Goal: Task Accomplishment & Management: Manage account settings

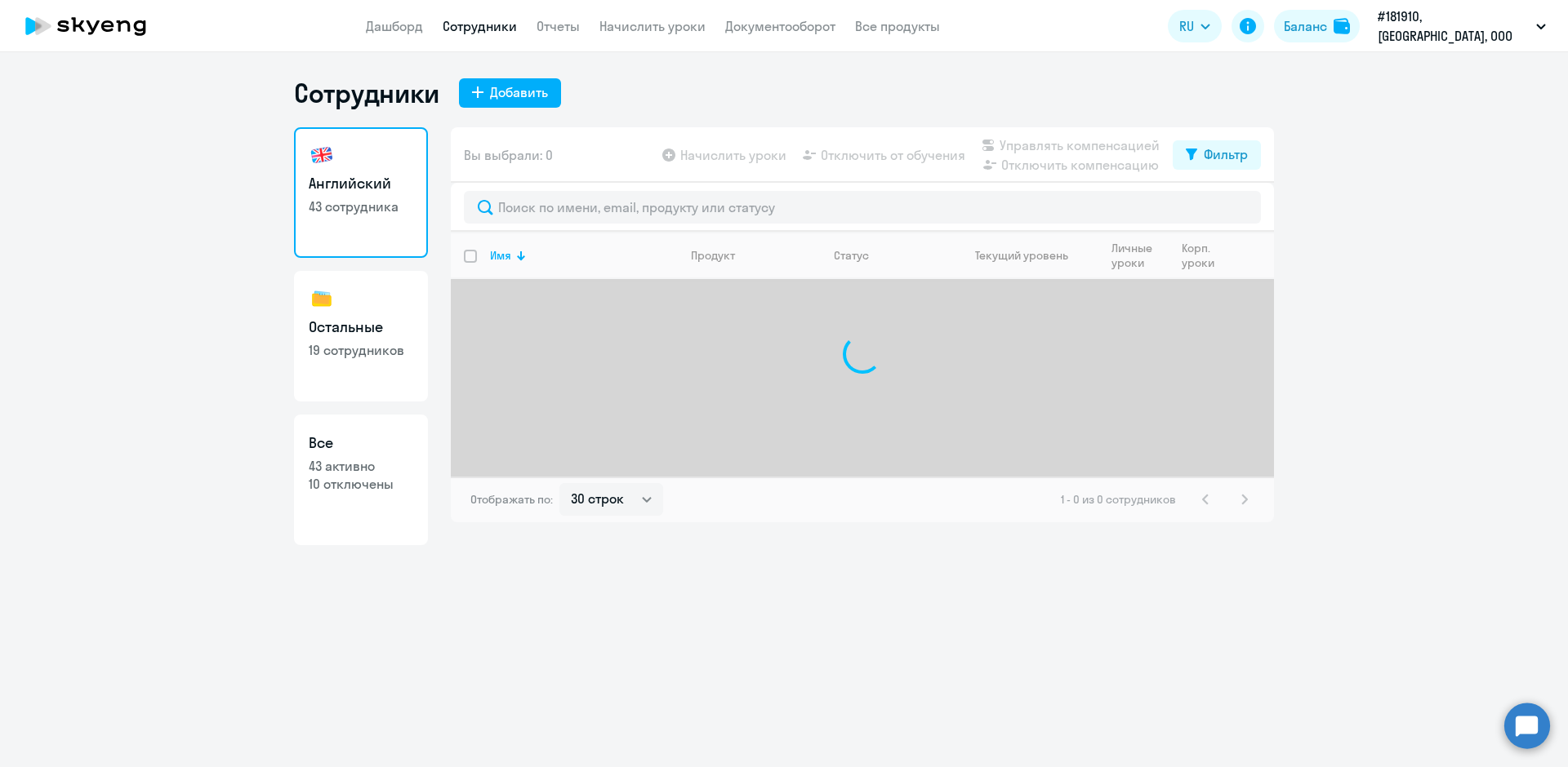
select select "30"
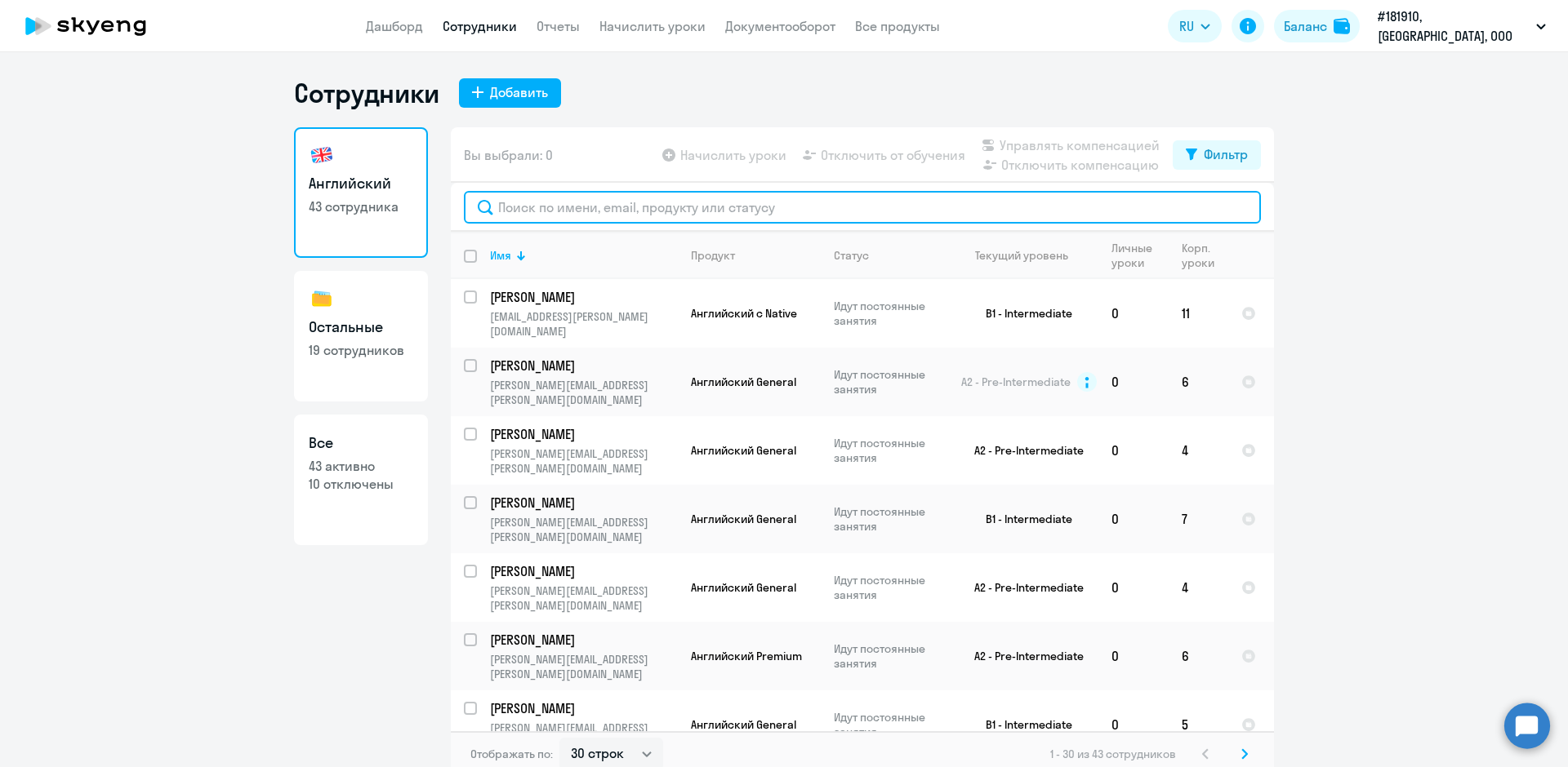
click at [526, 208] on input "text" at bounding box center [862, 208] width 797 height 33
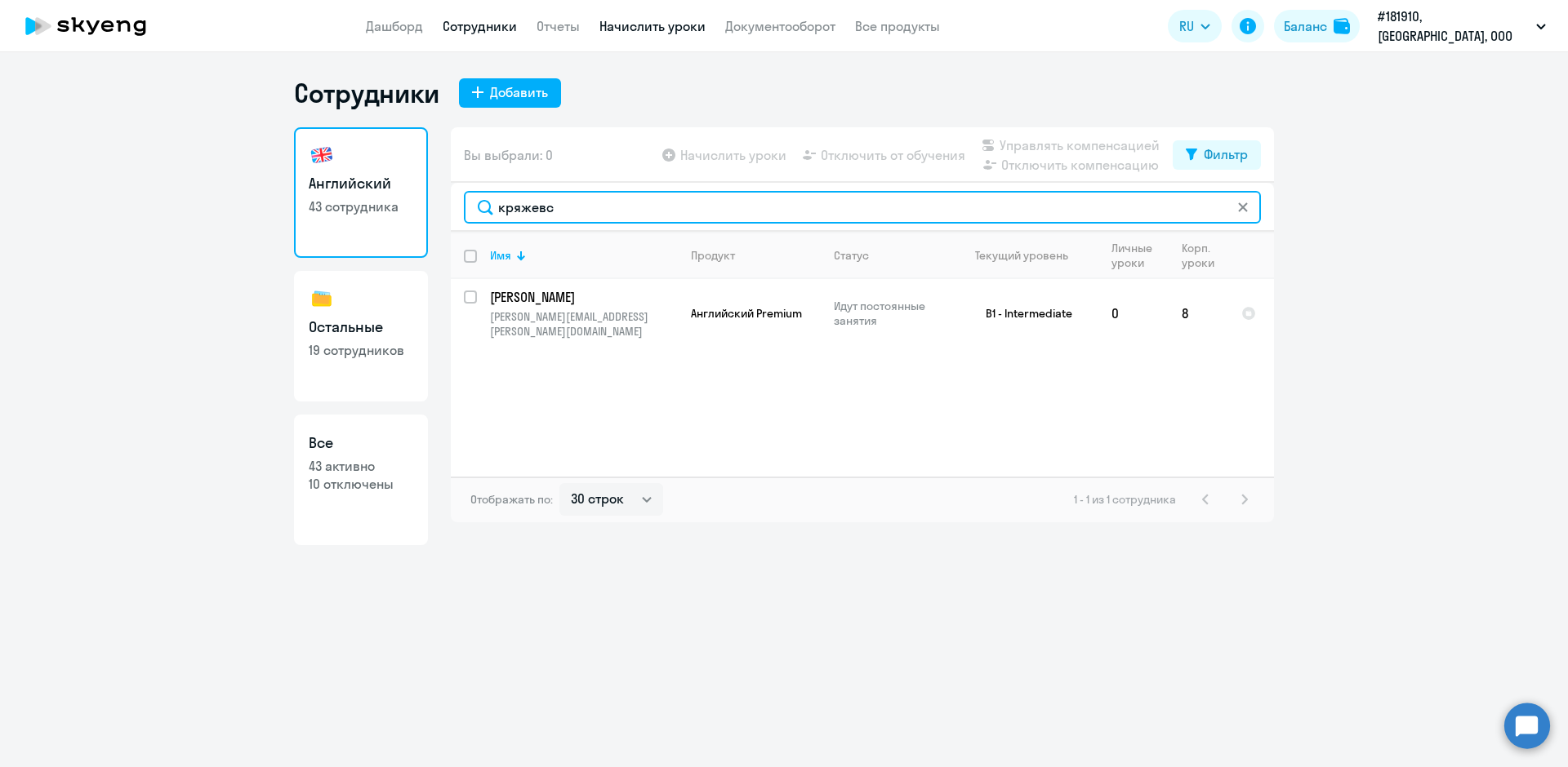
type input "кряжевс"
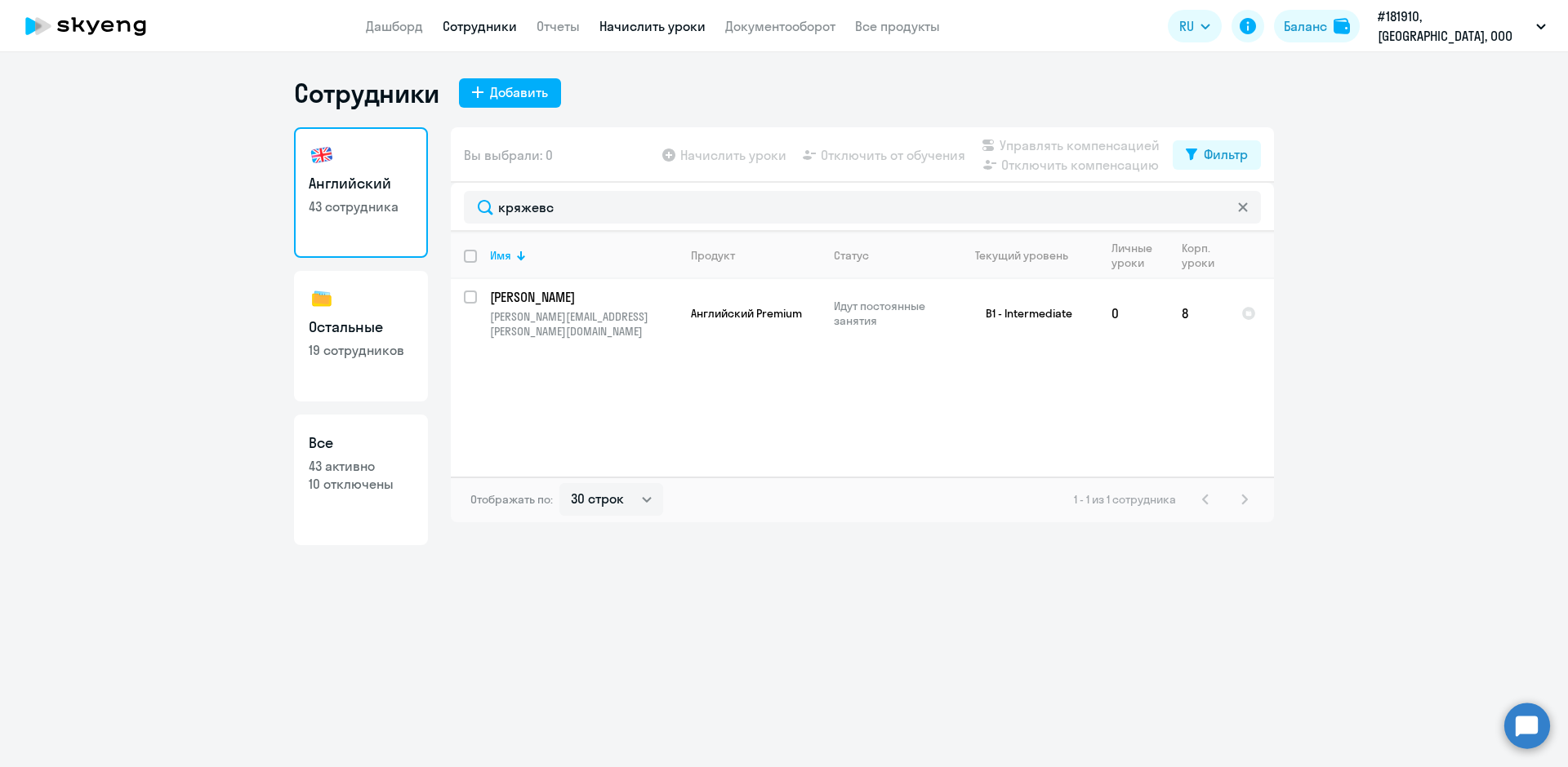
click at [646, 30] on link "Начислить уроки" at bounding box center [653, 26] width 106 height 17
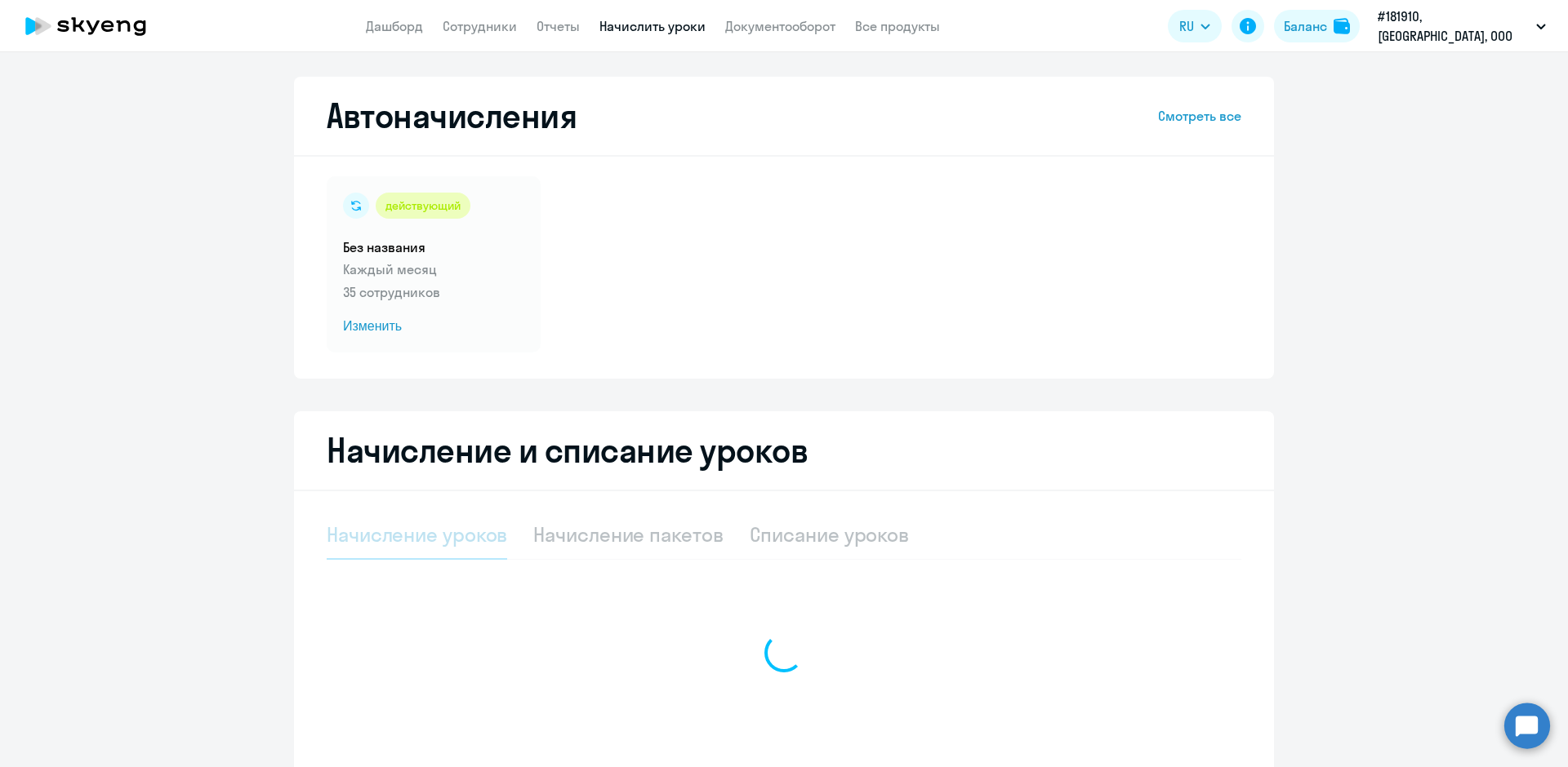
select select "10"
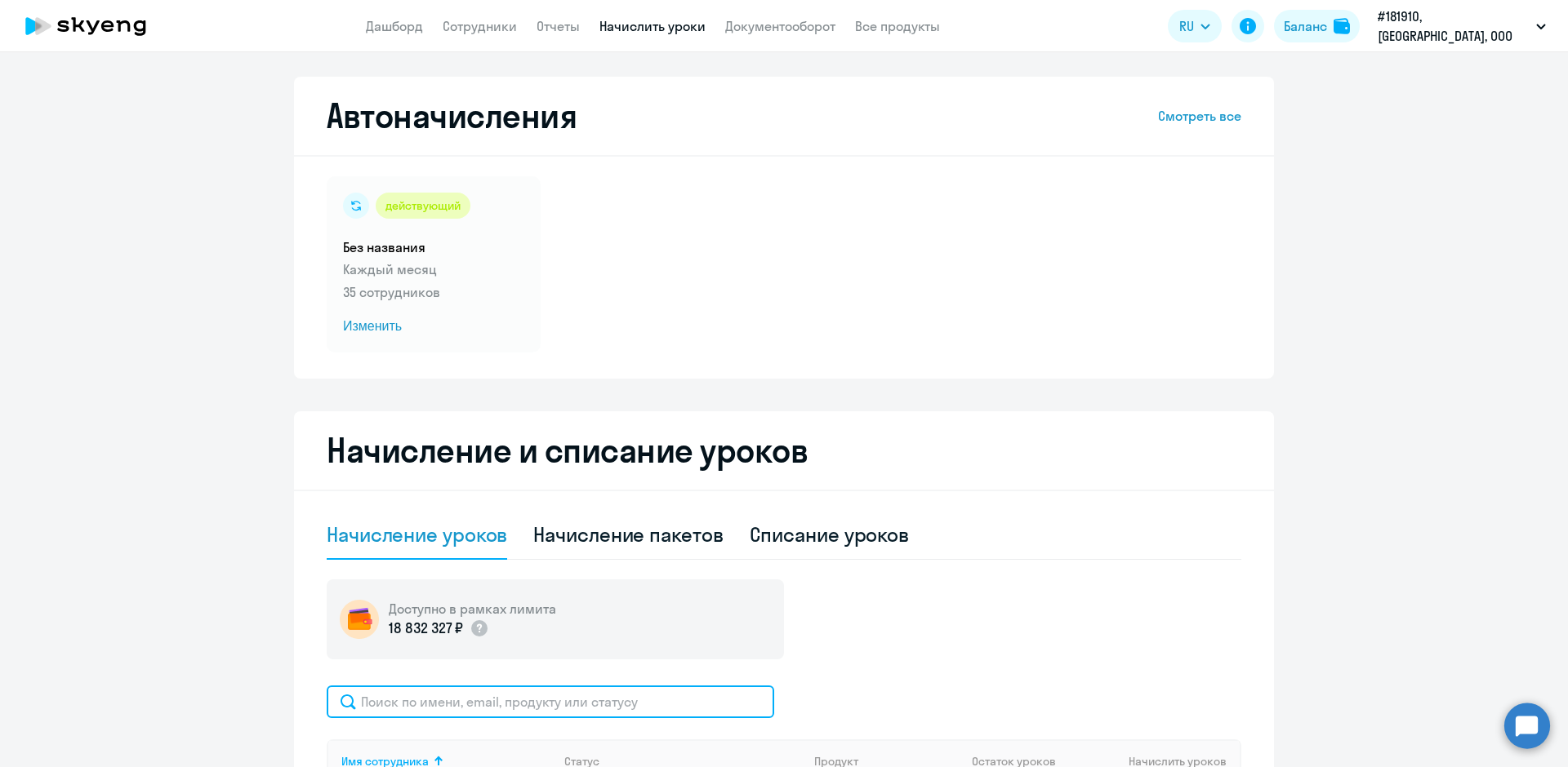
click at [395, 693] on input "text" at bounding box center [550, 702] width 448 height 33
type input "к"
